Goal: Task Accomplishment & Management: Manage account settings

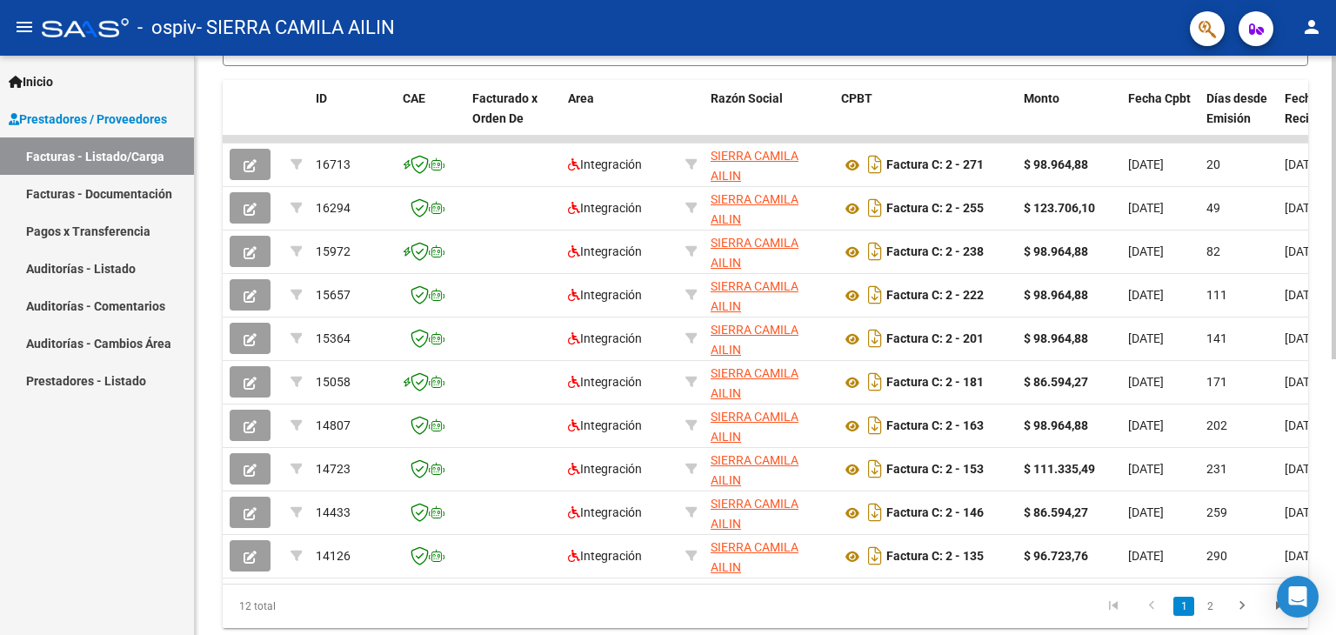
scroll to position [460, 0]
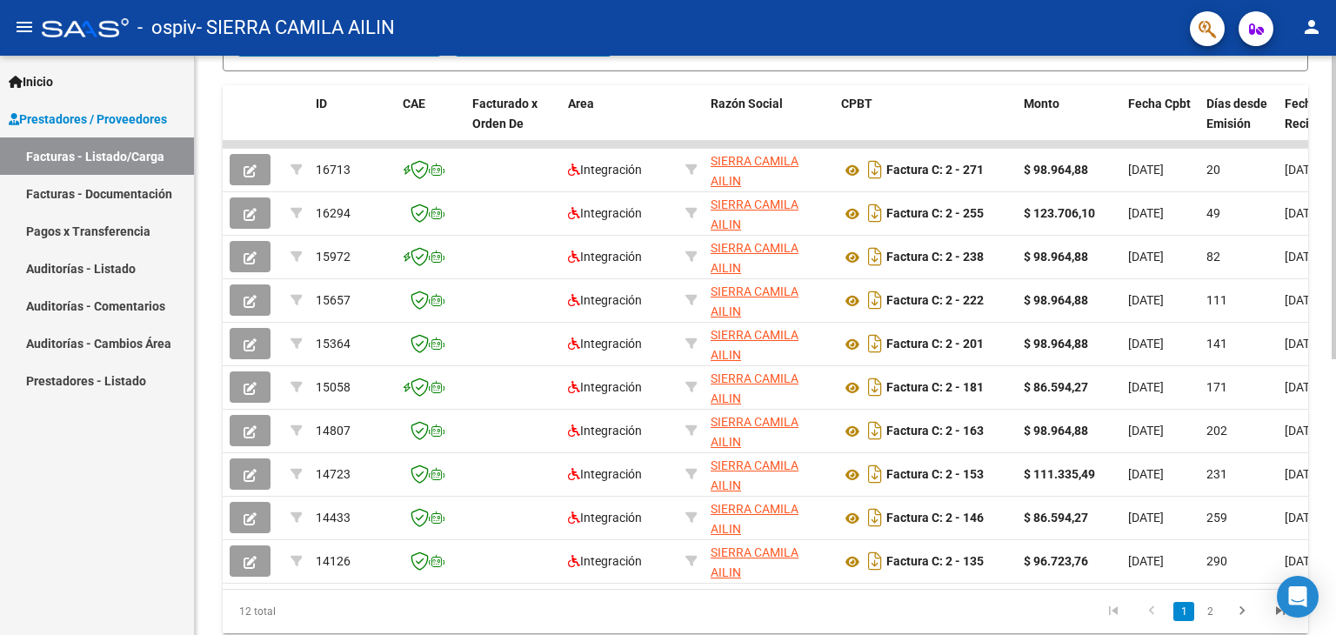
click at [1329, 326] on div "Video tutorial PRESTADORES -> Listado de CPBTs Emitidos por Prestadores / Prove…" at bounding box center [768, 142] width 1146 height 1094
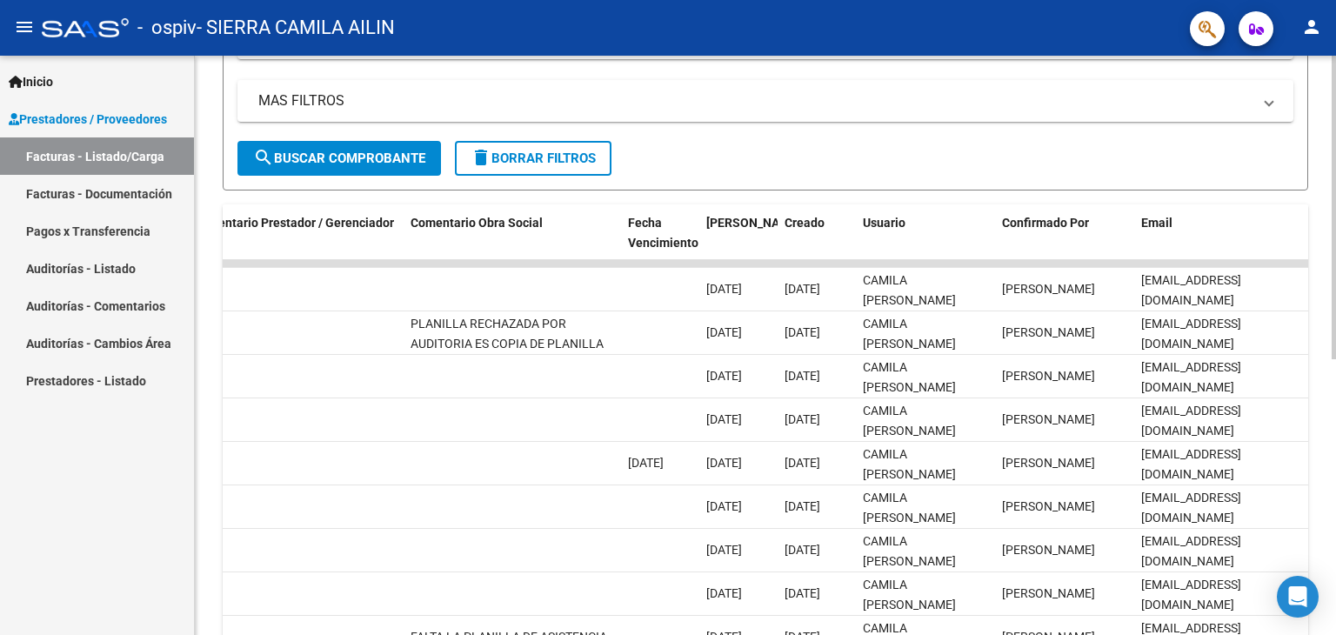
scroll to position [325, 0]
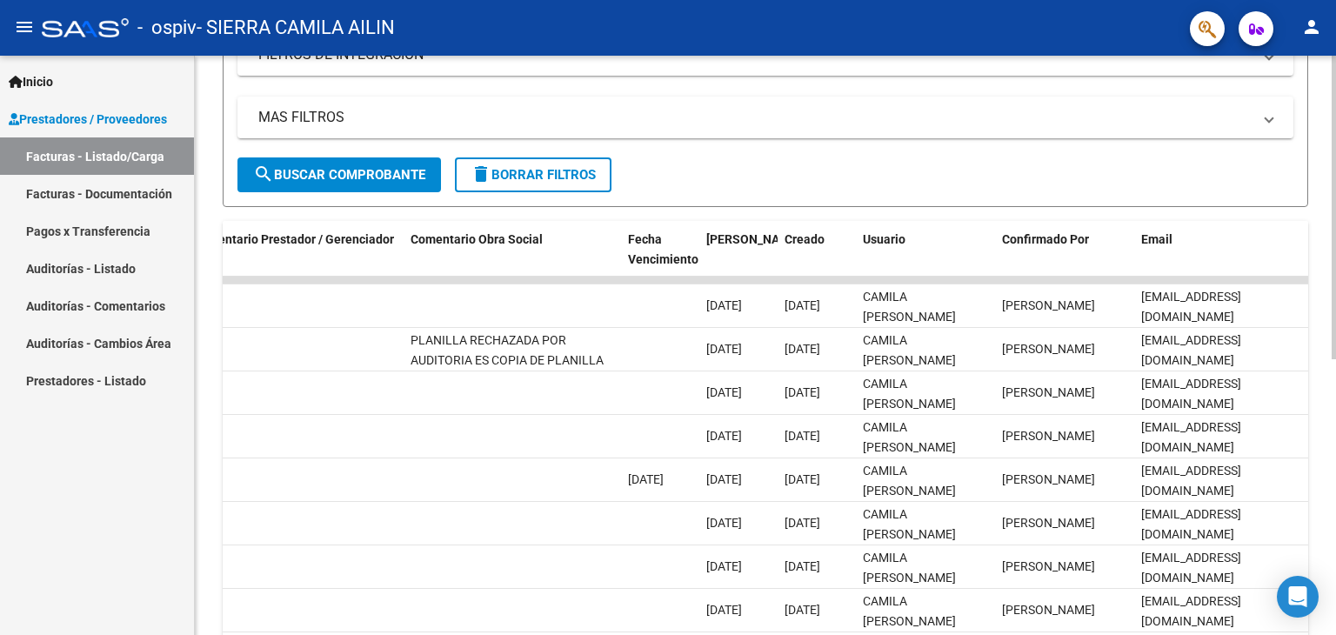
click at [1335, 279] on div at bounding box center [1334, 382] width 4 height 304
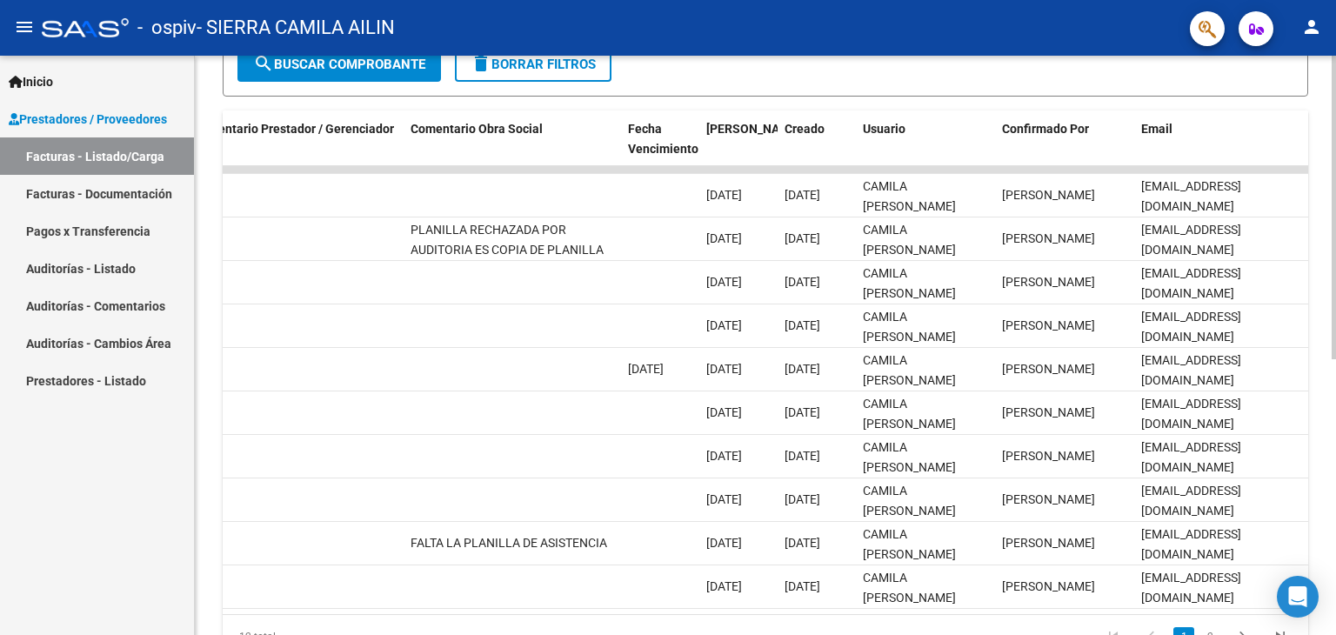
scroll to position [438, 0]
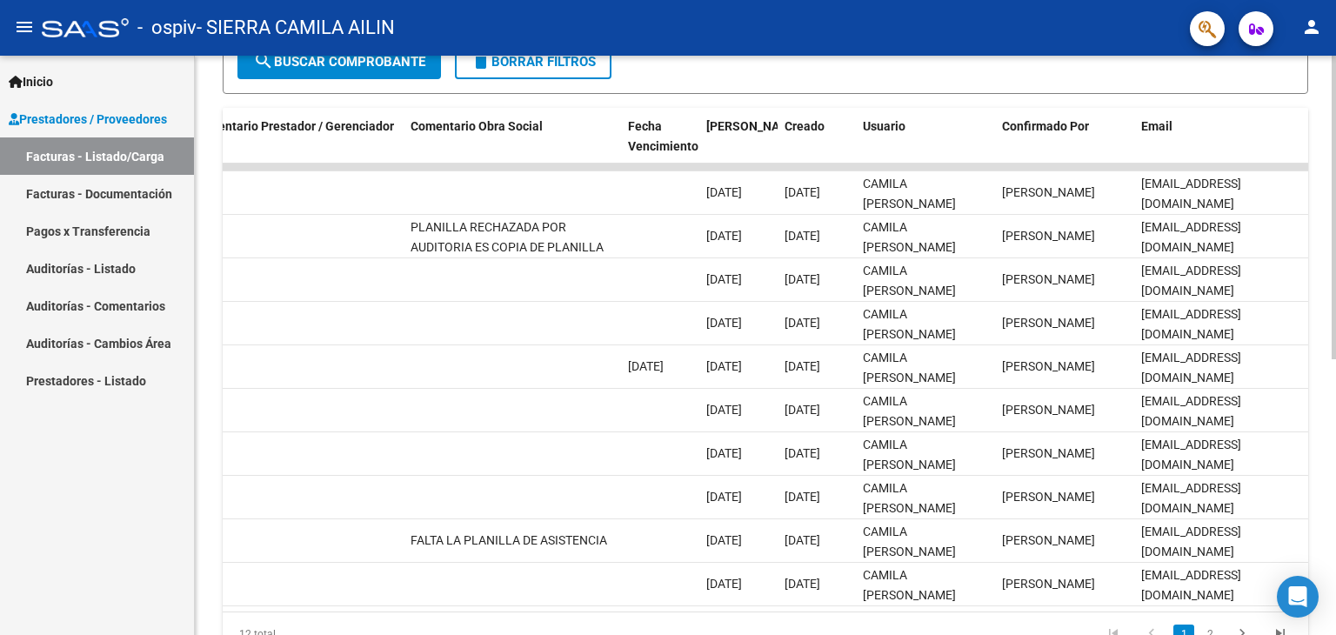
click at [1335, 333] on div at bounding box center [1334, 443] width 4 height 304
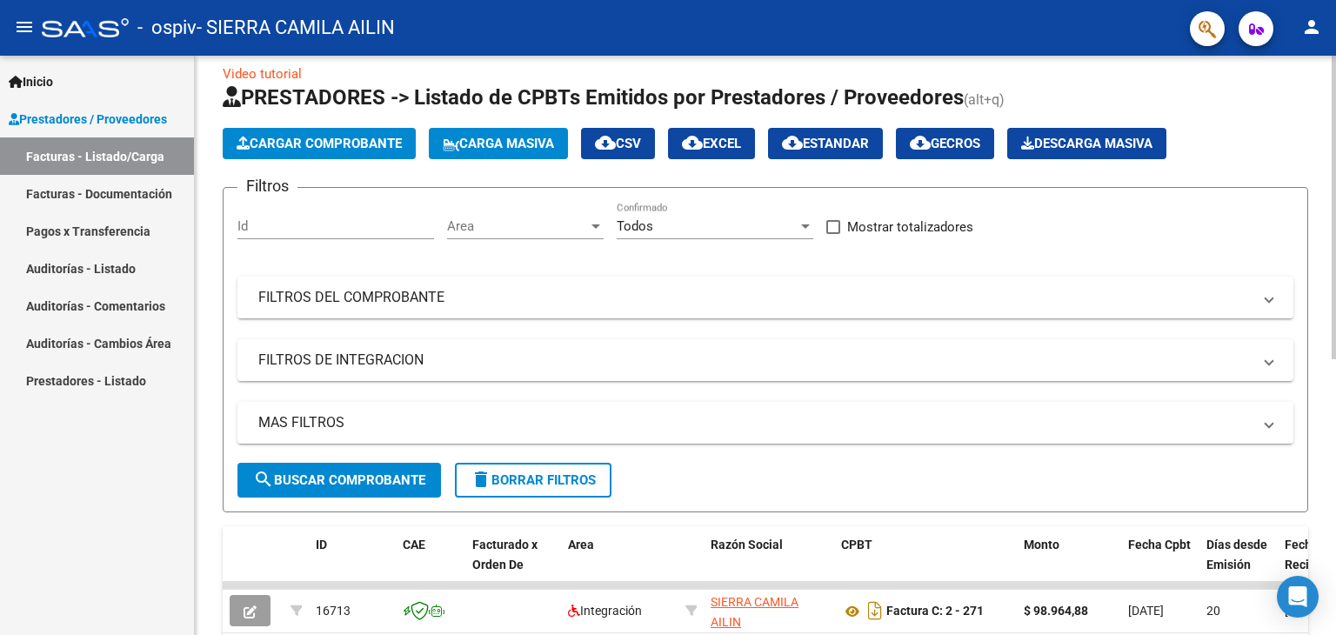
scroll to position [3, 0]
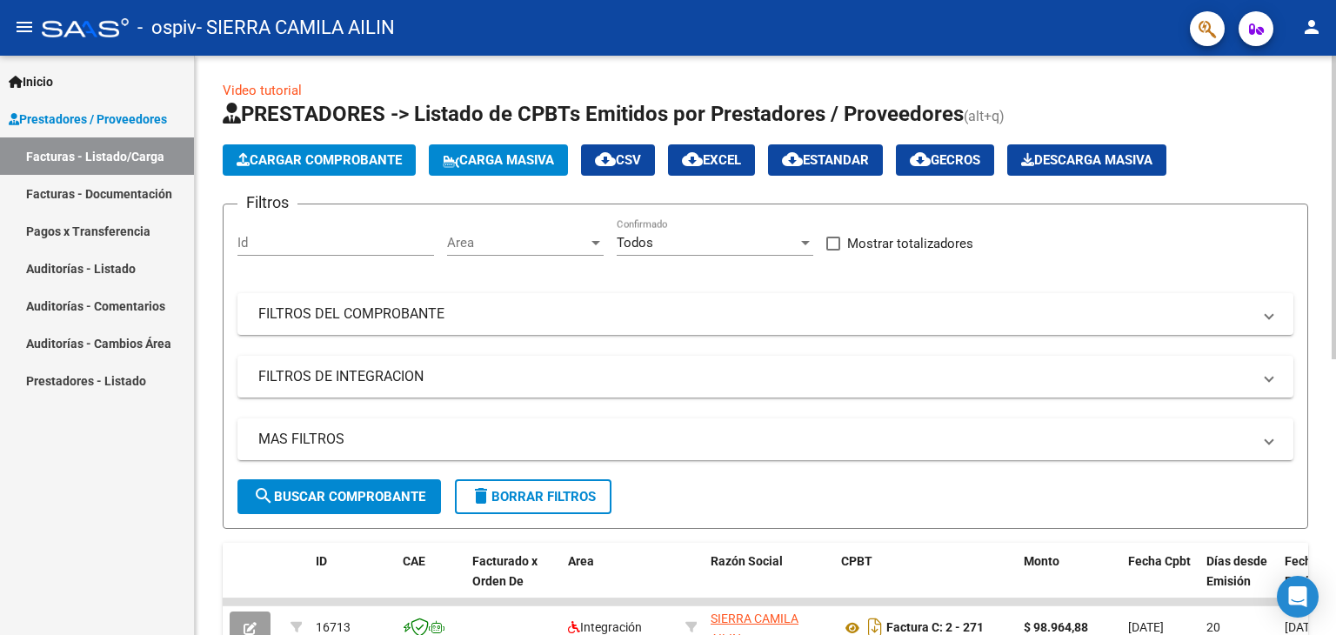
click at [1335, 71] on div at bounding box center [1334, 209] width 4 height 304
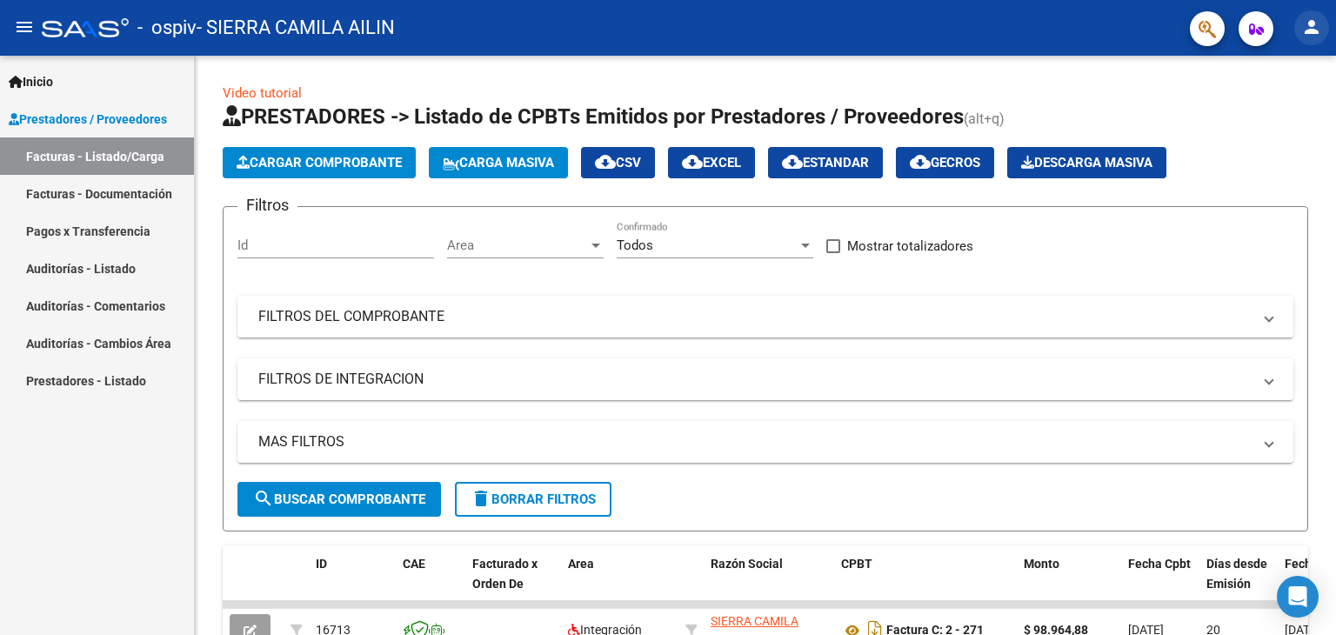
click at [1311, 22] on mat-icon "person" at bounding box center [1312, 27] width 21 height 21
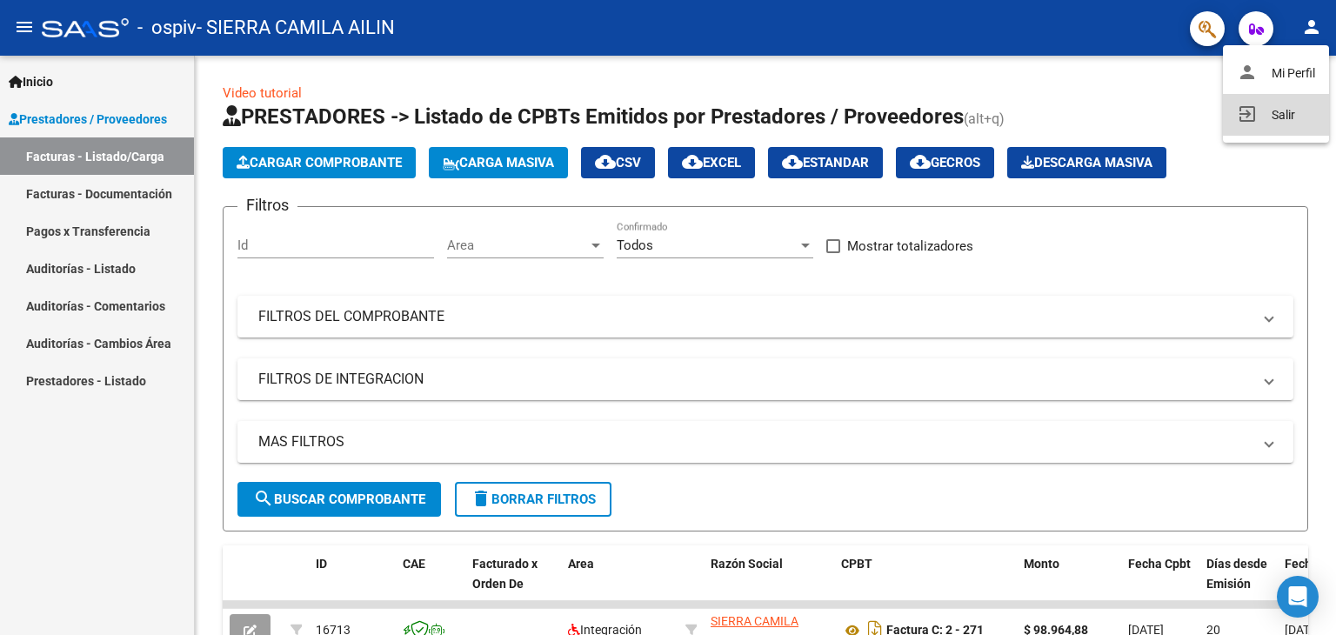
click at [1274, 116] on button "exit_to_app Salir" at bounding box center [1276, 115] width 106 height 42
